Goal: Use online tool/utility: Utilize a website feature to perform a specific function

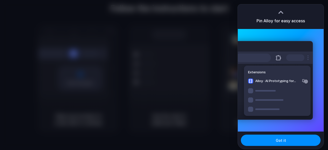
click at [0, 69] on div at bounding box center [164, 75] width 328 height 150
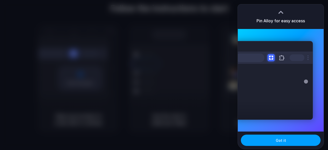
click at [274, 137] on button "Got it" at bounding box center [281, 140] width 80 height 11
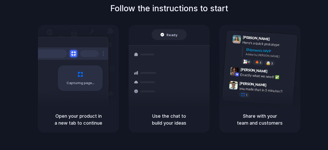
click at [306, 35] on div "Follow the instructions to start Capturing page Open your product in a new tab …" at bounding box center [169, 67] width 328 height 130
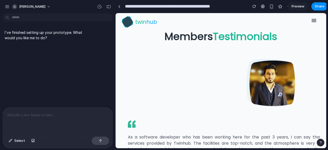
scroll to position [1192, 0]
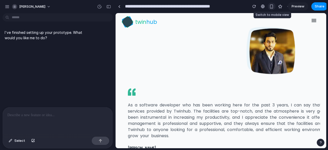
click at [271, 5] on div "button" at bounding box center [271, 6] width 4 height 4
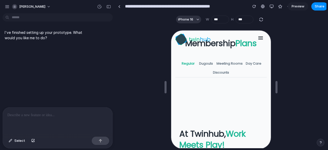
scroll to position [721, 0]
click at [207, 58] on link "Dugouts" at bounding box center [205, 62] width 18 height 9
click at [226, 58] on link "Meeting Rooms" at bounding box center [228, 62] width 29 height 9
click at [231, 59] on link "Meeting Rooms" at bounding box center [228, 62] width 29 height 9
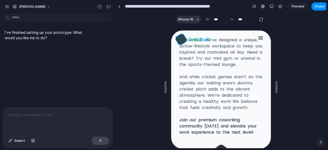
scroll to position [841, 0]
click at [194, 19] on button "iPhone 16" at bounding box center [188, 20] width 25 height 8
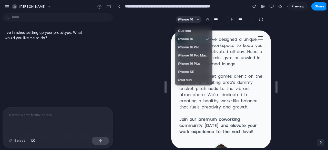
click at [188, 45] on span "iPhone 16 Pro" at bounding box center [188, 47] width 21 height 5
type input "***"
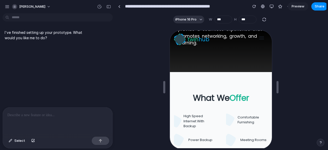
scroll to position [344, 0]
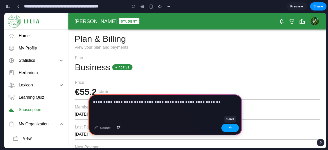
click at [231, 129] on div "button" at bounding box center [230, 128] width 4 height 4
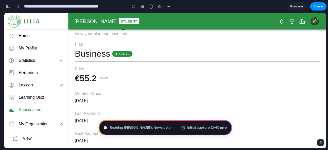
scroll to position [15, 0]
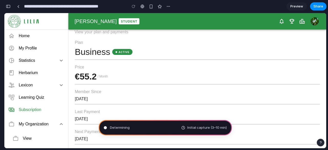
type input "**********"
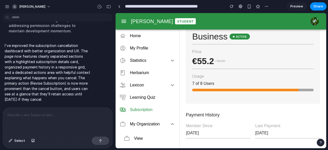
scroll to position [38, 0]
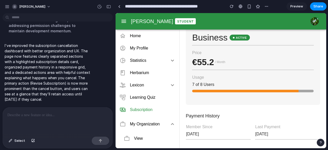
click at [280, 121] on div "Payment History Member Since Friday, March 7, 2025 Last Payment Sunday, Septemb…" at bounding box center [253, 140] width 134 height 55
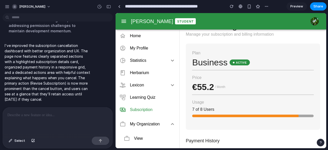
scroll to position [0, 0]
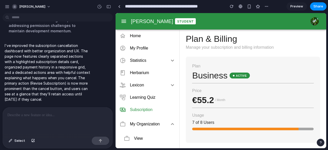
click at [293, 6] on span "Preview" at bounding box center [296, 6] width 13 height 5
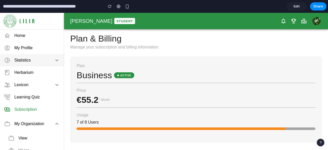
click at [30, 60] on p "Statistics" at bounding box center [22, 60] width 16 height 6
click at [55, 58] on icon "button" at bounding box center [57, 60] width 6 height 6
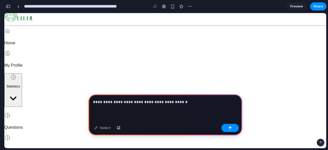
scroll to position [95, 0]
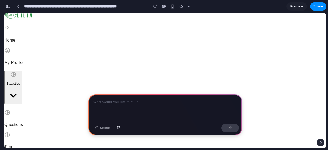
click at [146, 106] on div at bounding box center [165, 107] width 154 height 27
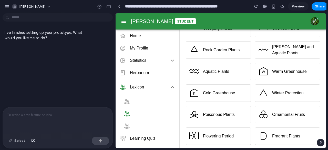
scroll to position [155, 0]
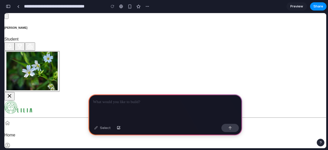
scroll to position [0, 5]
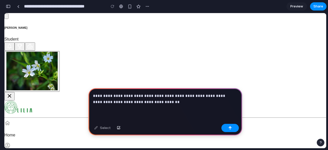
click at [182, 107] on div "**********" at bounding box center [165, 105] width 154 height 34
click at [227, 129] on button "button" at bounding box center [229, 128] width 17 height 8
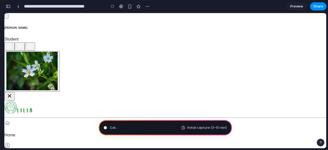
type input "**********"
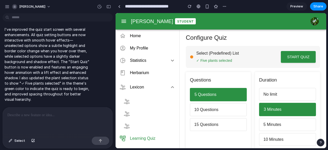
scroll to position [0, 0]
click at [302, 6] on span "Preview" at bounding box center [296, 6] width 13 height 5
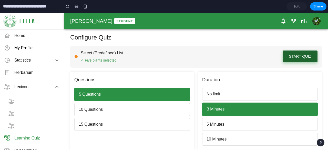
click at [301, 56] on button "Start Quiz" at bounding box center [300, 56] width 35 height 12
